Goal: Task Accomplishment & Management: Manage account settings

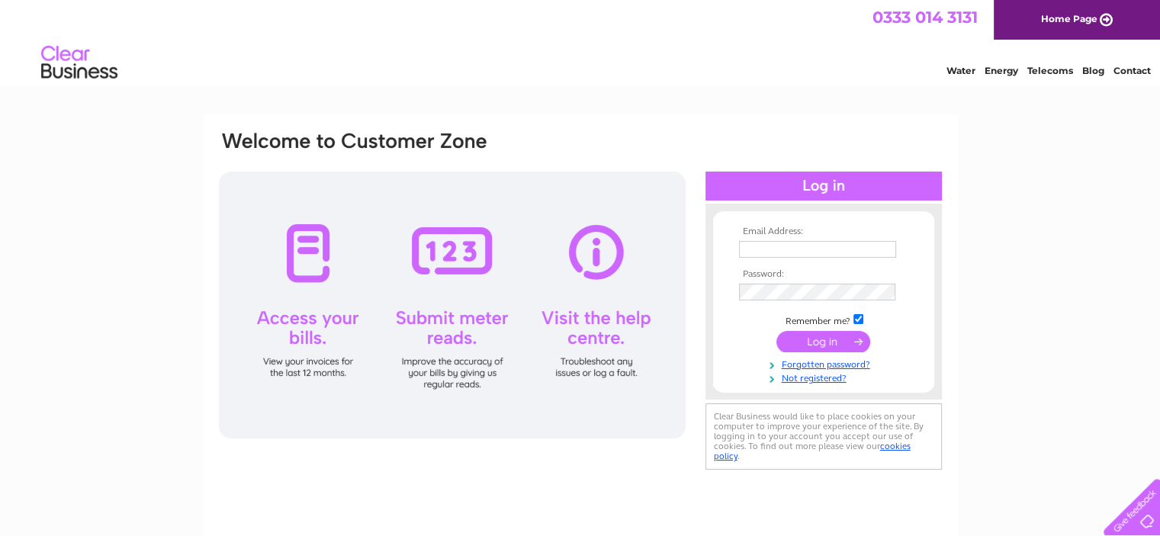
type input "ptedcastle1972@gmail.com"
click at [814, 346] on input "submit" at bounding box center [824, 341] width 94 height 21
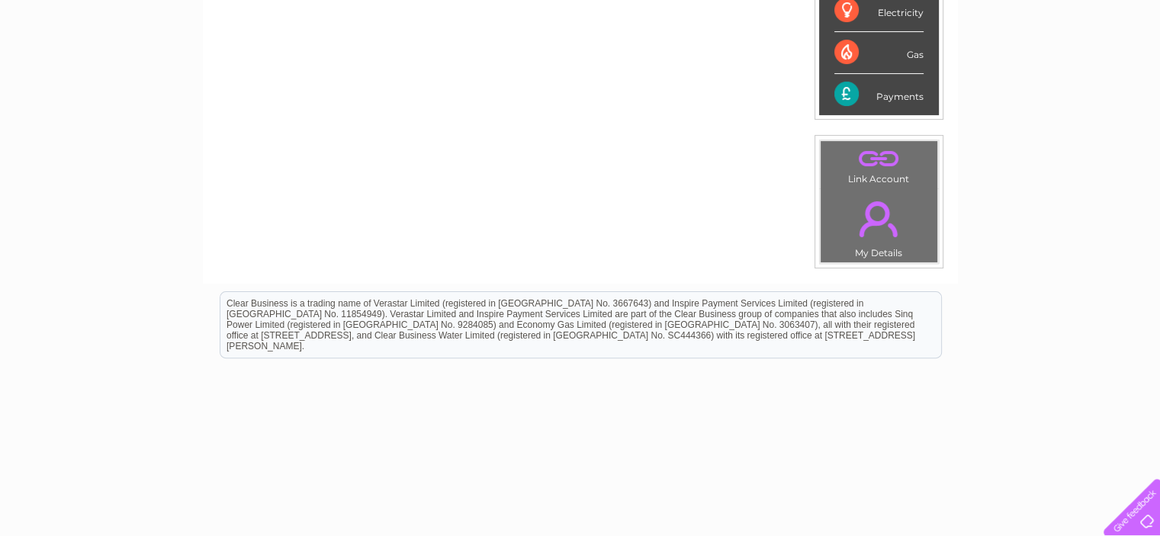
scroll to position [429, 0]
click at [878, 223] on link "." at bounding box center [879, 220] width 109 height 53
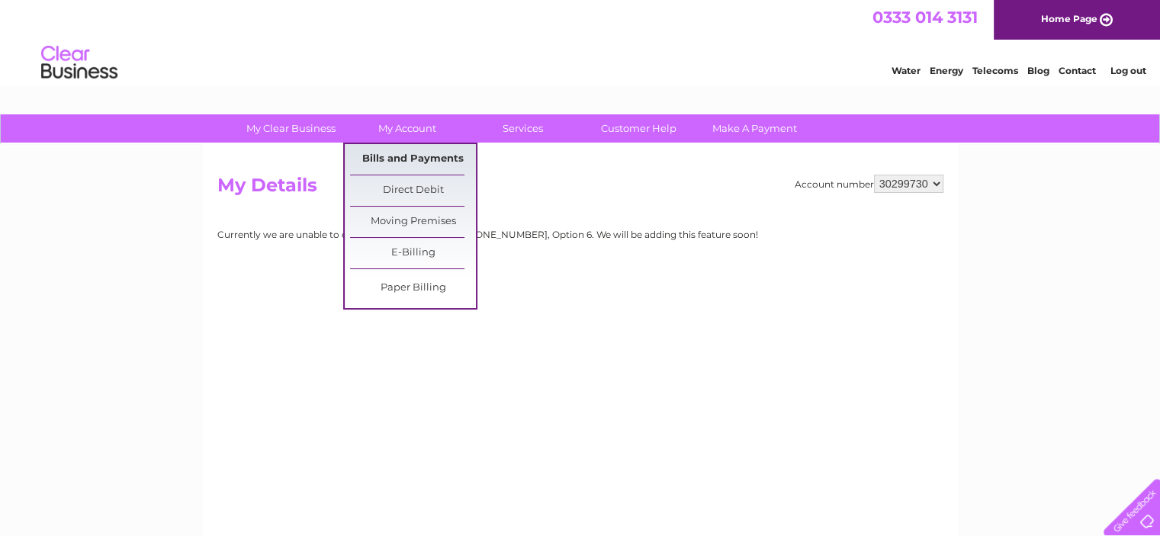
click at [407, 156] on link "Bills and Payments" at bounding box center [413, 159] width 126 height 31
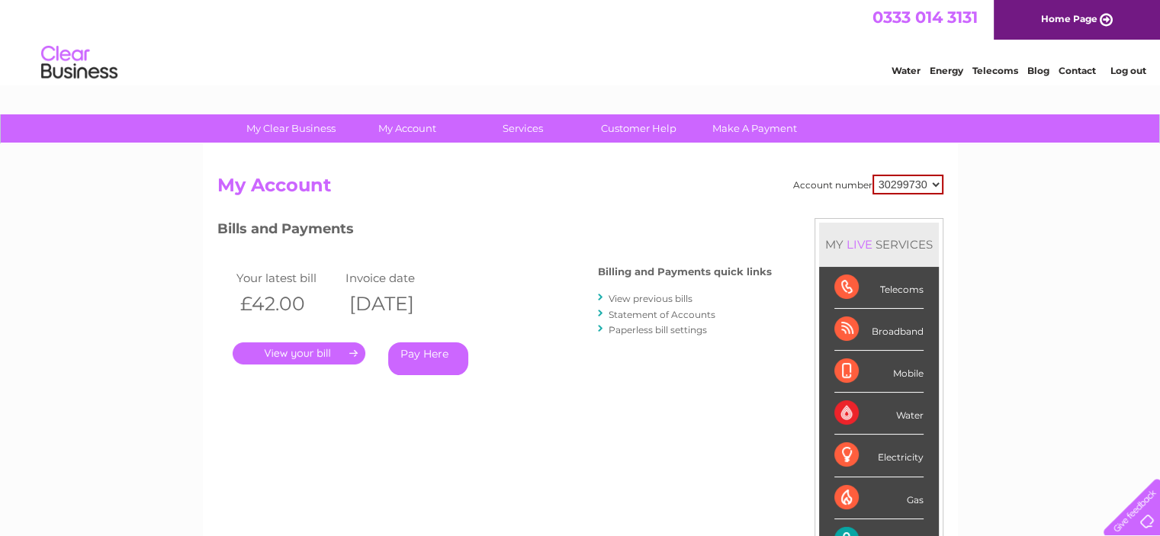
click at [640, 314] on link "Statement of Accounts" at bounding box center [662, 314] width 107 height 11
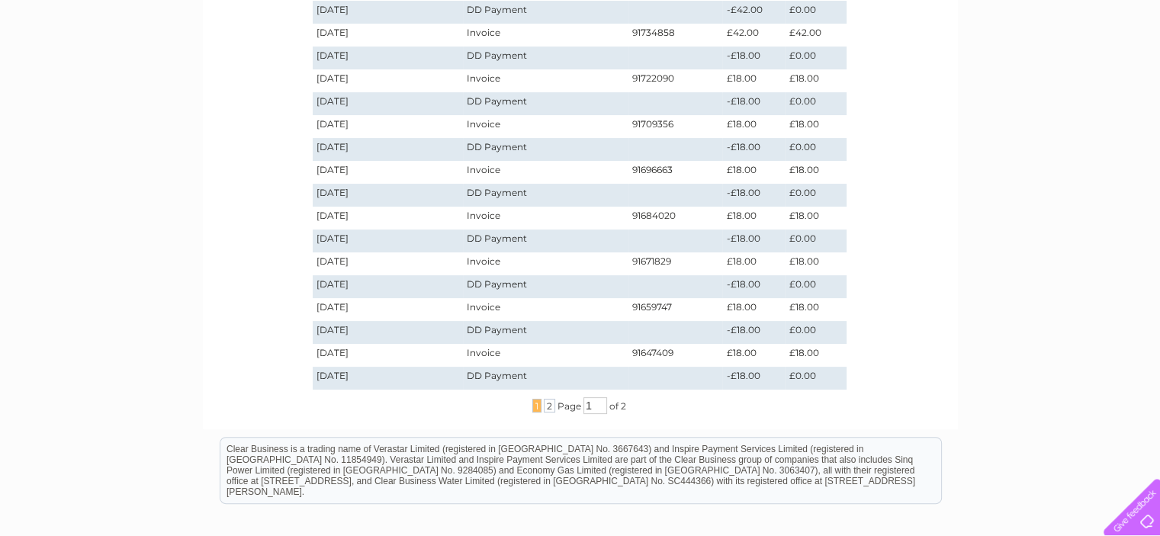
scroll to position [348, 0]
drag, startPoint x: 580, startPoint y: 410, endPoint x: 560, endPoint y: 408, distance: 19.9
click at [563, 408] on span "Page" at bounding box center [570, 405] width 24 height 11
click at [678, 414] on div "Account number 30299730 Statement of Accounts Download Pdf Date Transaction Ref…" at bounding box center [580, 112] width 755 height 632
click at [544, 405] on span "2" at bounding box center [549, 405] width 11 height 14
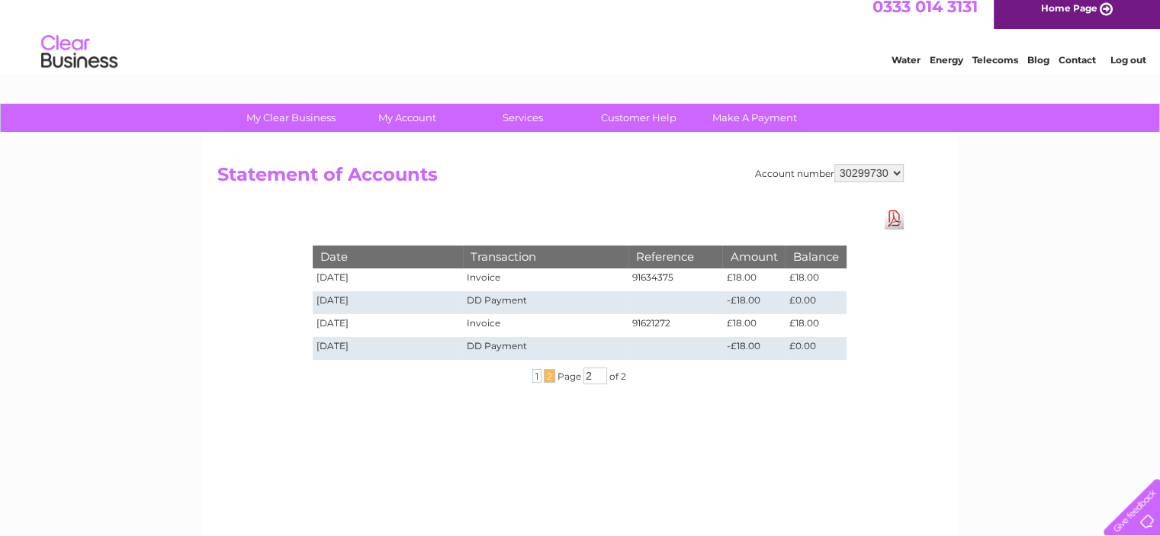
scroll to position [0, 0]
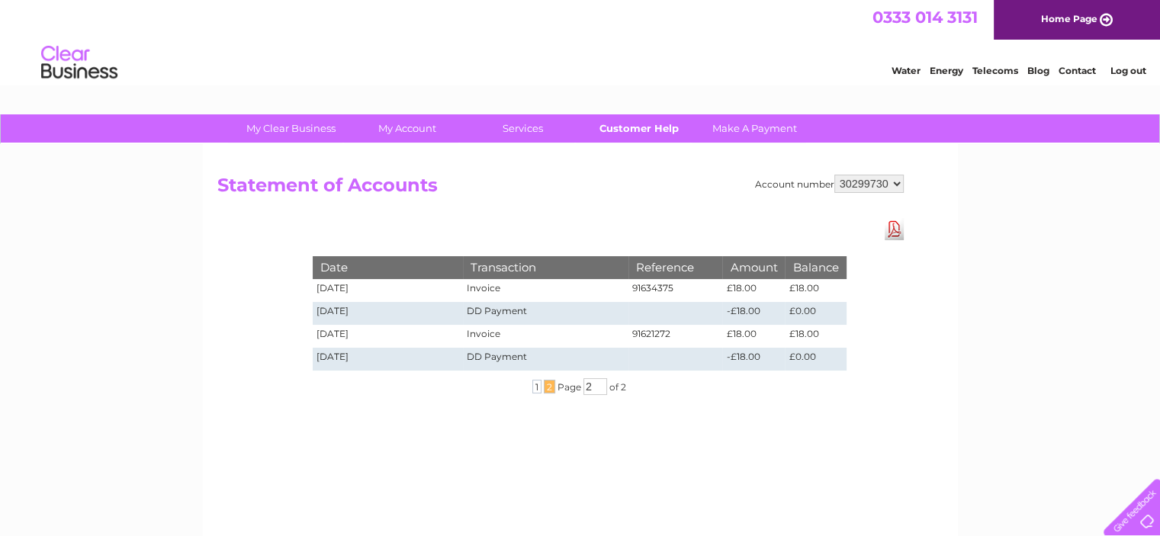
click at [644, 127] on link "Customer Help" at bounding box center [639, 128] width 126 height 28
click at [609, 127] on link "Customer Help" at bounding box center [639, 128] width 126 height 28
